Goal: Find specific page/section: Find specific page/section

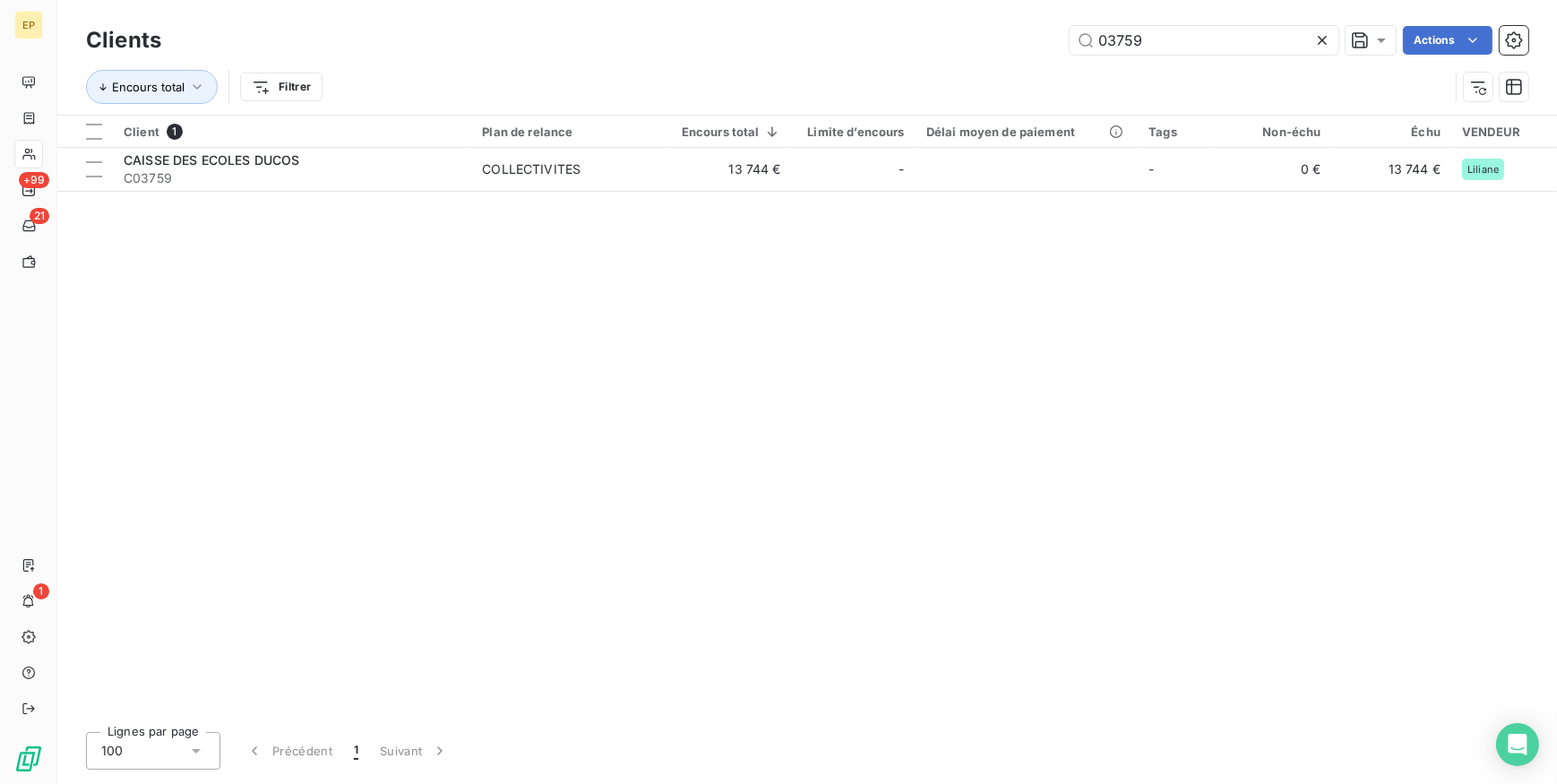
drag, startPoint x: 1152, startPoint y: 40, endPoint x: 743, endPoint y: -54, distance: 419.7
click at [743, 0] on html "EP +99 21 1 Clients 03759 Actions Encours total Filtrer Client 1 Plan de relanc…" at bounding box center [778, 392] width 1557 height 784
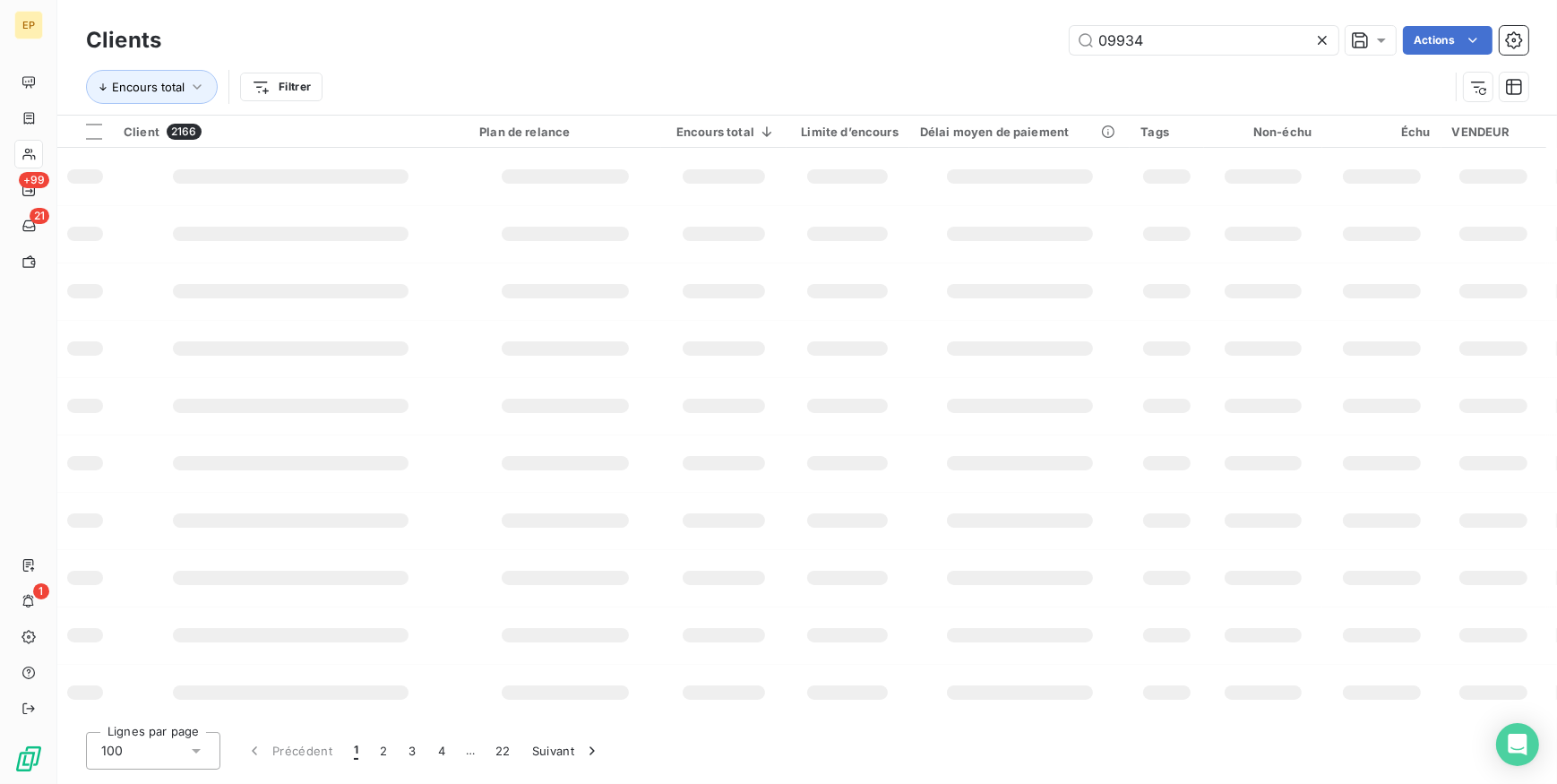
type input "09934"
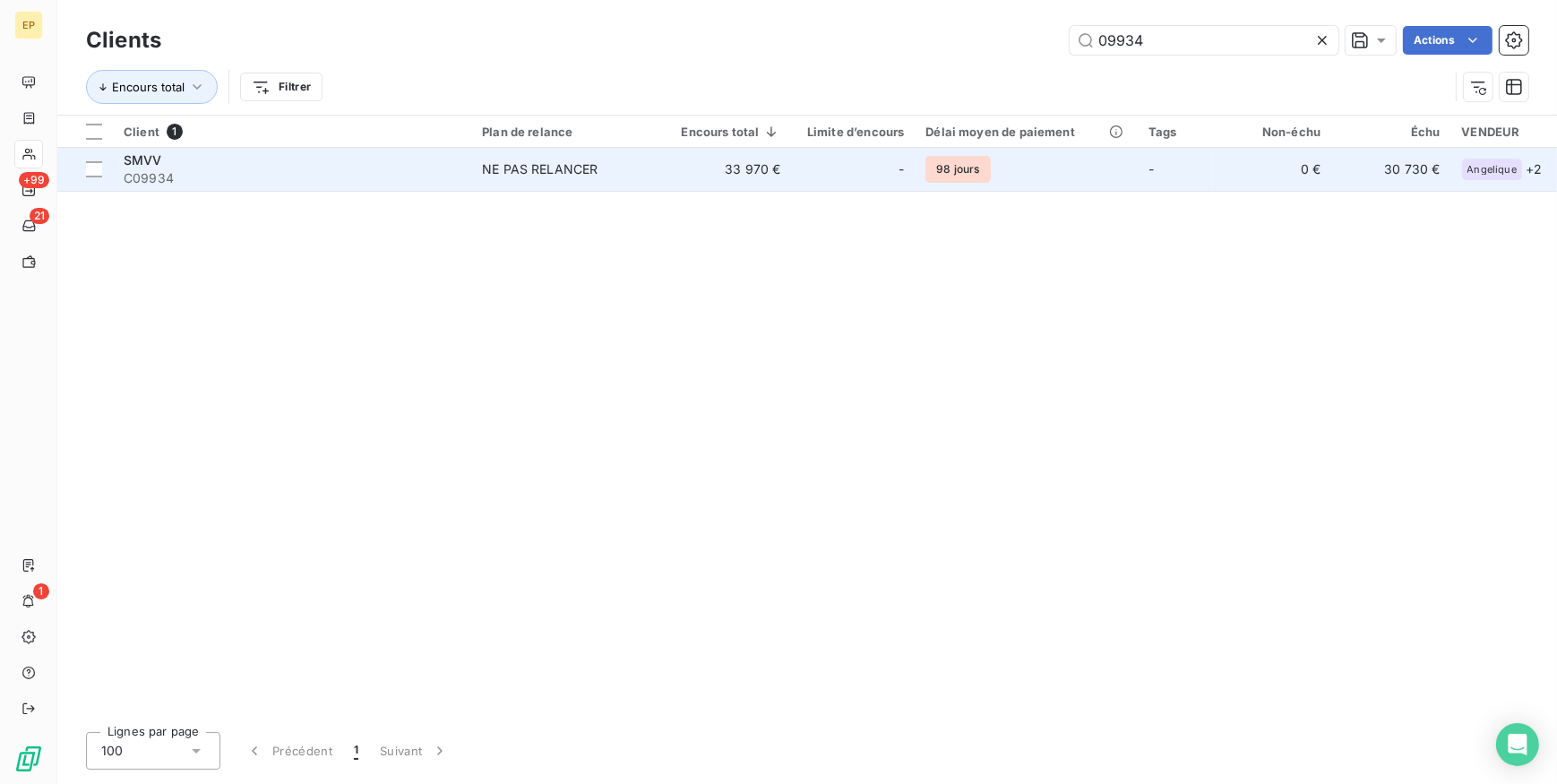
click at [575, 180] on td "NE PAS RELANCER" at bounding box center [568, 169] width 194 height 43
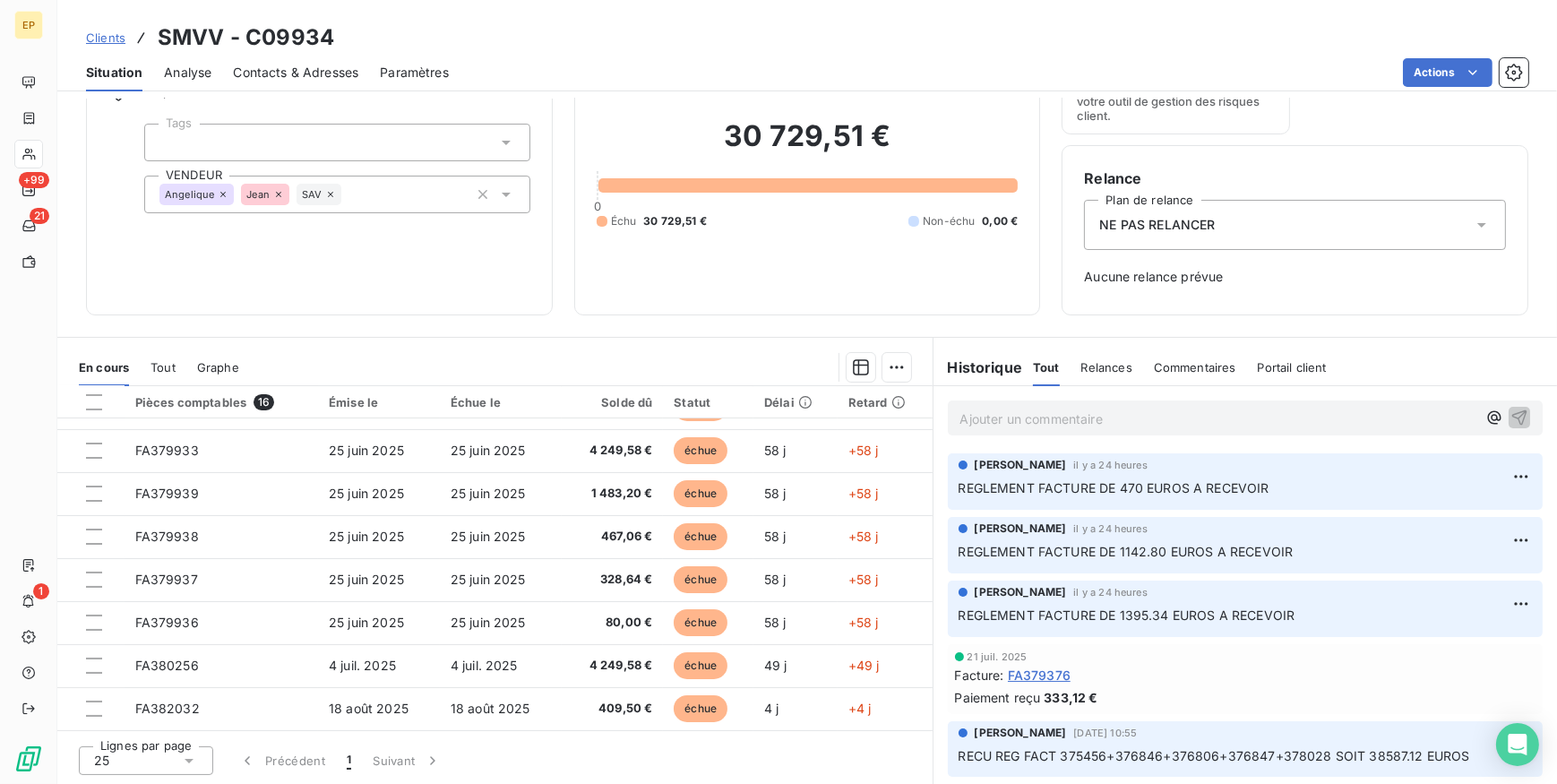
scroll to position [375, 0]
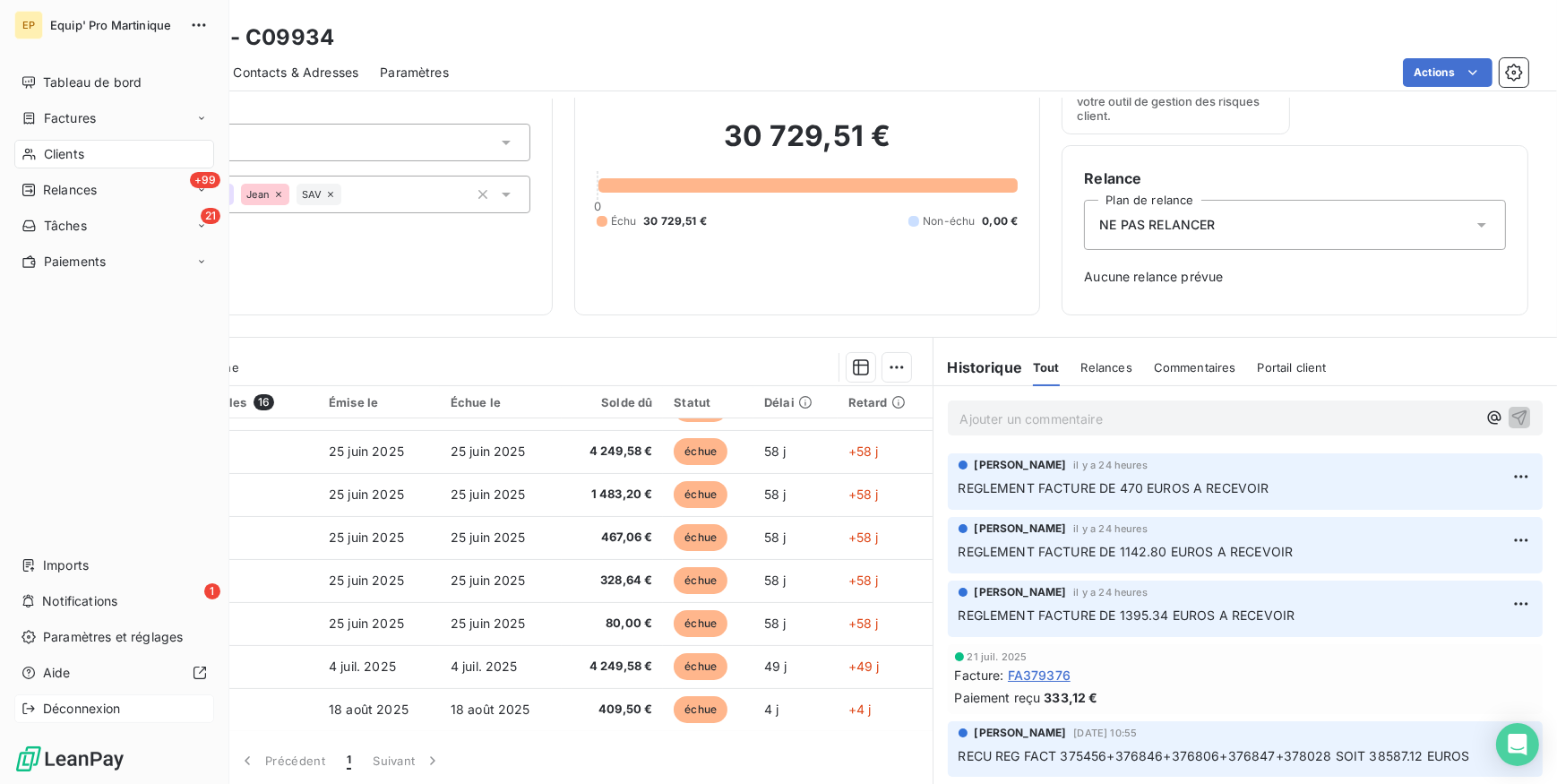
click at [70, 706] on span "Déconnexion" at bounding box center [81, 708] width 78 height 18
